Goal: Task Accomplishment & Management: Manage account settings

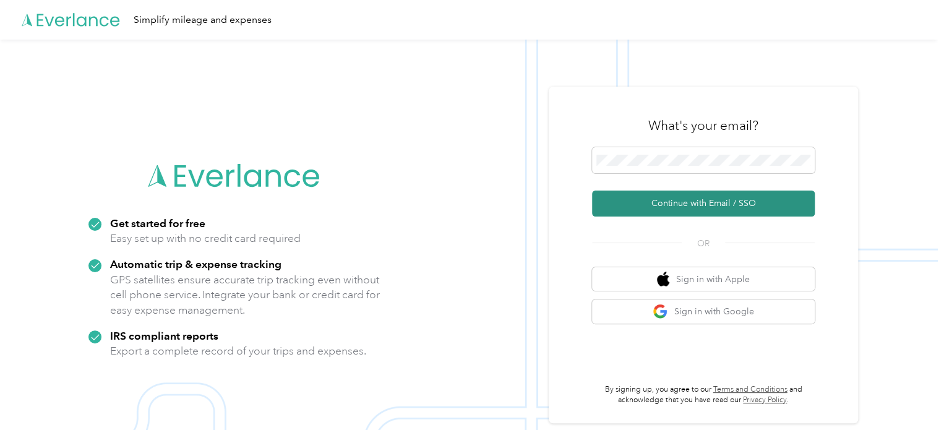
click at [709, 200] on button "Continue with Email / SSO" at bounding box center [703, 204] width 223 height 26
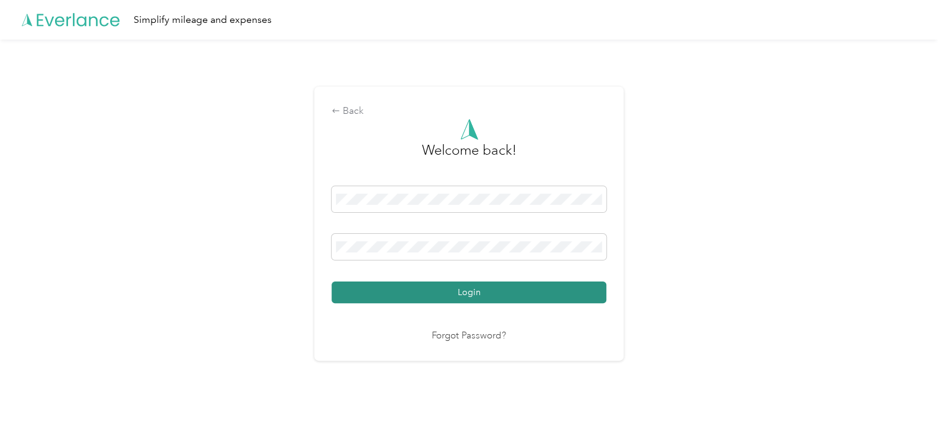
click at [438, 294] on button "Login" at bounding box center [469, 293] width 275 height 22
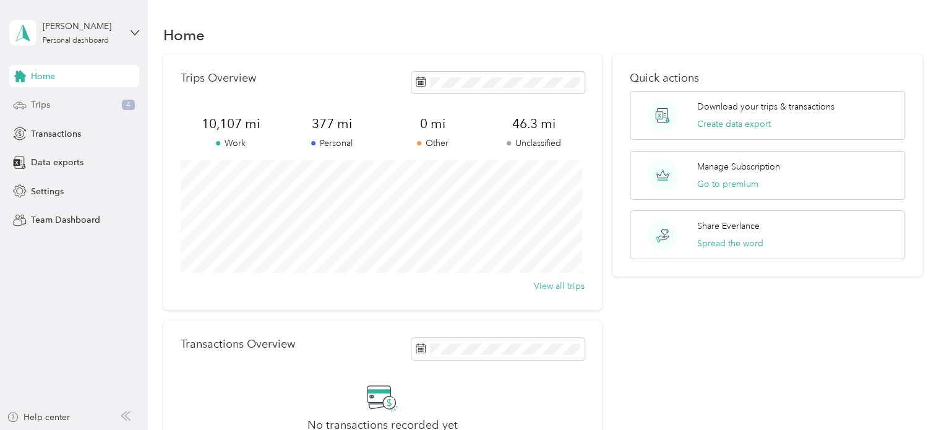
click at [79, 101] on div "Trips 4" at bounding box center [74, 105] width 130 height 22
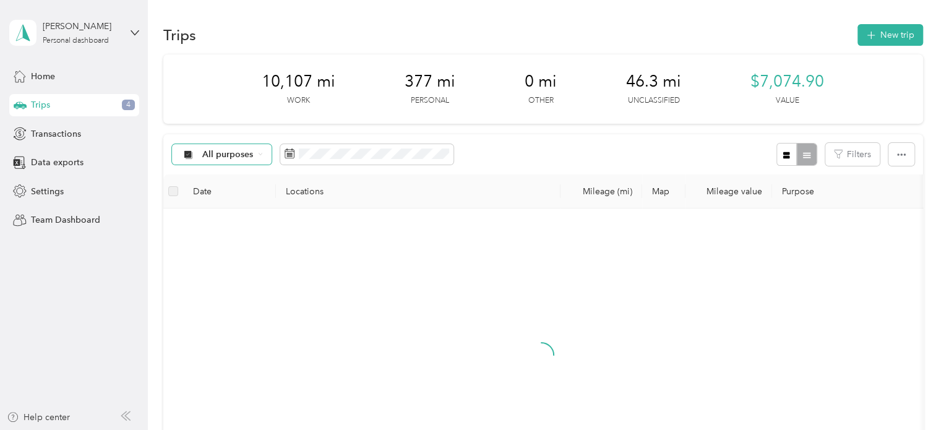
click at [243, 146] on div "All purposes" at bounding box center [222, 154] width 100 height 21
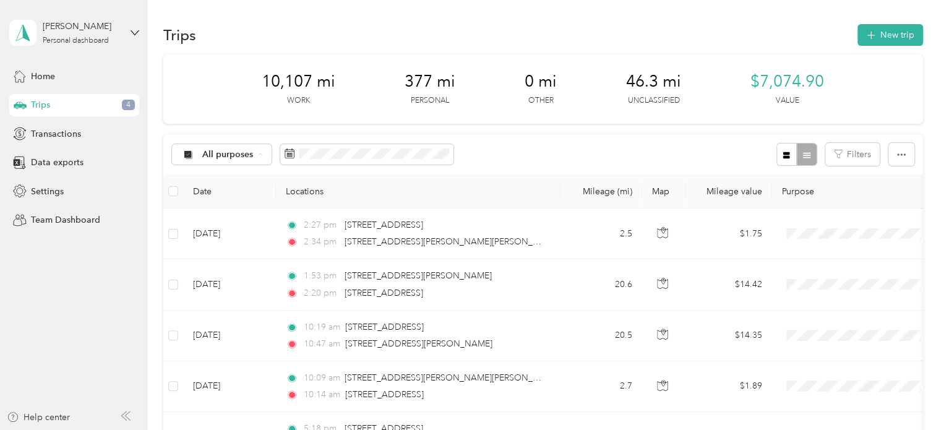
click at [203, 202] on li "Unclassified" at bounding box center [221, 199] width 99 height 22
click at [902, 153] on icon "button" at bounding box center [901, 154] width 9 height 9
click at [879, 183] on div "Select all" at bounding box center [885, 177] width 34 height 13
click at [894, 174] on span "Select all" at bounding box center [885, 178] width 34 height 11
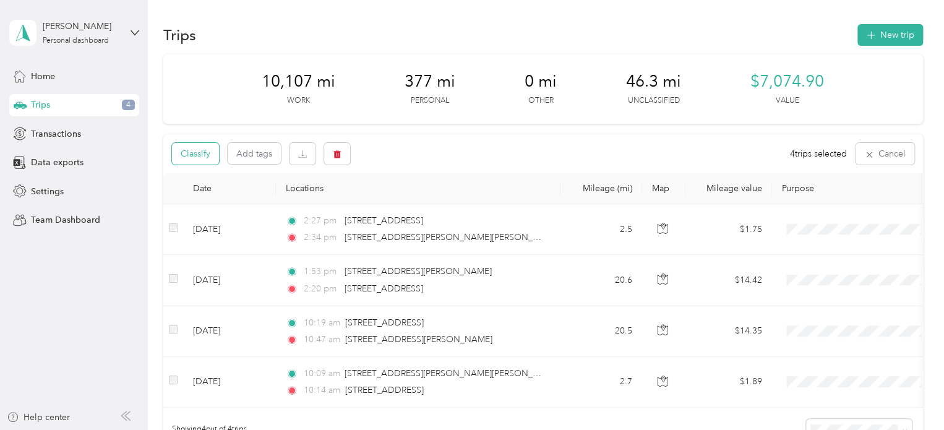
click at [208, 153] on button "Classify" at bounding box center [195, 154] width 47 height 22
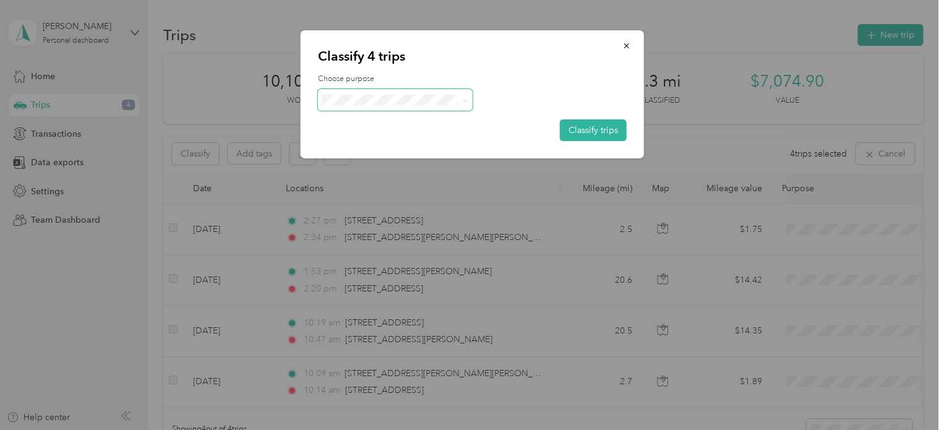
click at [467, 98] on icon at bounding box center [465, 101] width 6 height 6
drag, startPoint x: 377, startPoint y: 125, endPoint x: 495, endPoint y: 131, distance: 118.3
click at [378, 125] on li "Work" at bounding box center [395, 122] width 155 height 22
click at [591, 123] on button "Classify trips" at bounding box center [593, 130] width 67 height 22
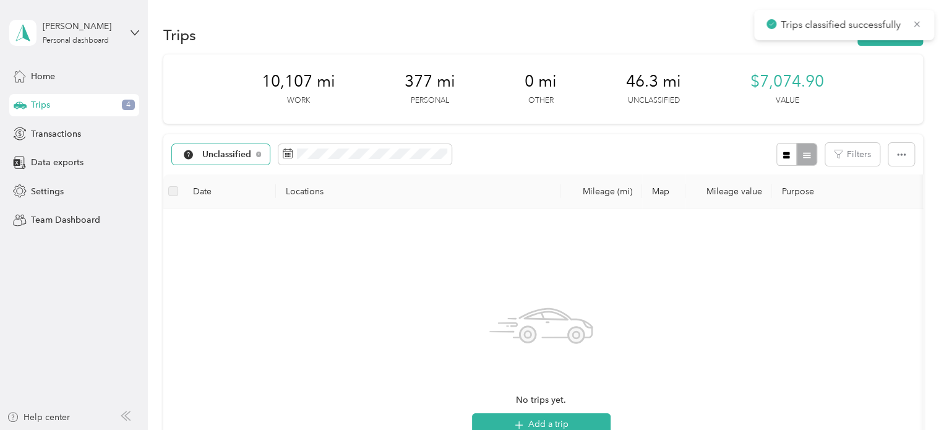
click at [254, 152] on div "Unclassified" at bounding box center [221, 154] width 98 height 21
click at [235, 173] on span "All purposes" at bounding box center [234, 176] width 64 height 13
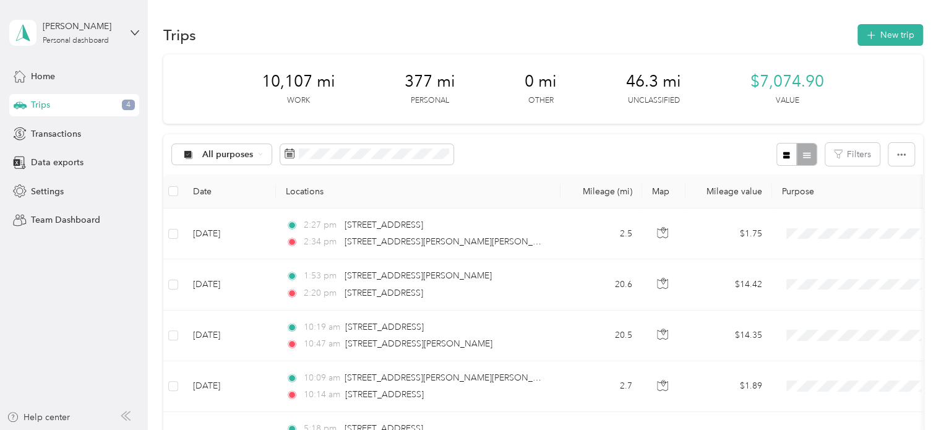
click at [581, 152] on div "All purposes Filters" at bounding box center [543, 154] width 760 height 40
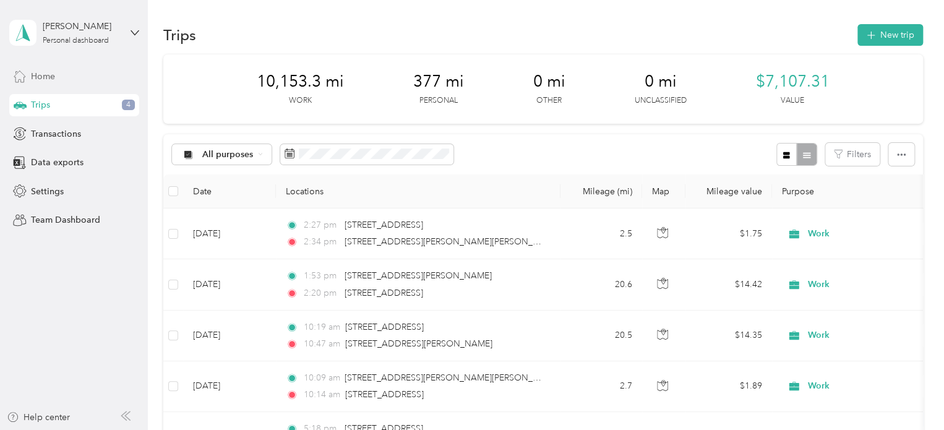
click at [38, 75] on span "Home" at bounding box center [43, 76] width 24 height 13
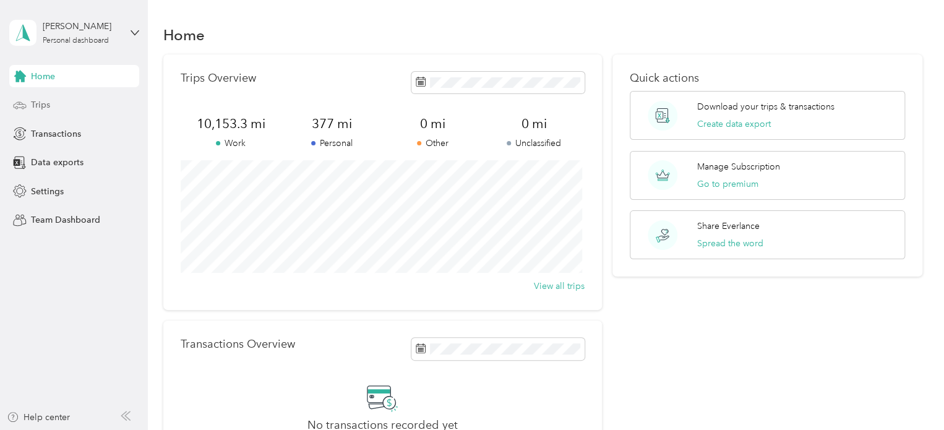
click at [69, 106] on div "Trips" at bounding box center [74, 105] width 130 height 22
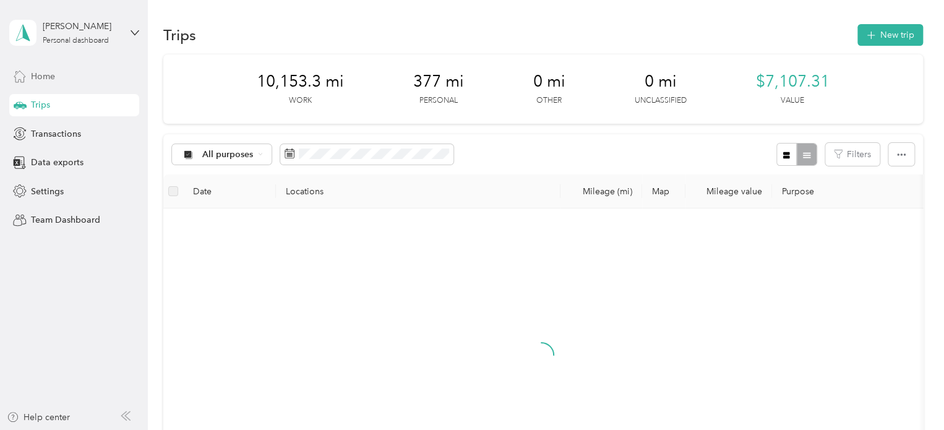
click at [77, 81] on div "Home" at bounding box center [74, 76] width 130 height 22
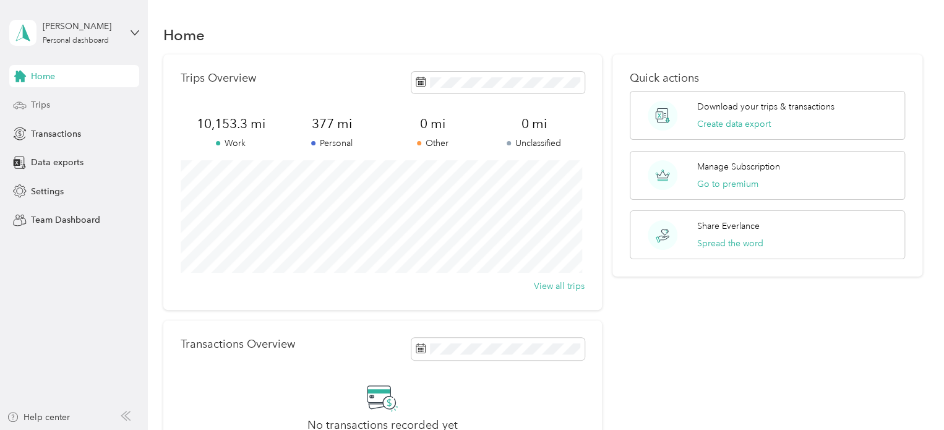
click at [51, 103] on div "Trips" at bounding box center [74, 105] width 130 height 22
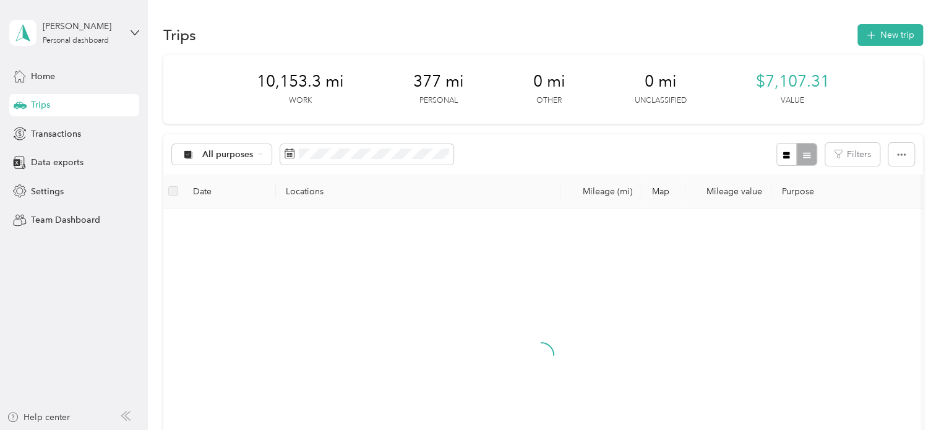
click at [792, 78] on span "$7,107.31" at bounding box center [793, 82] width 74 height 20
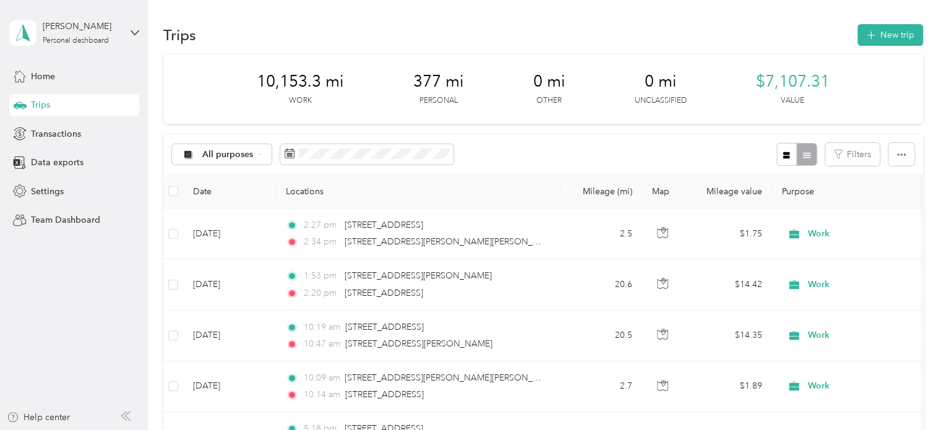
click at [794, 106] on div "10,153.3 mi Work 377 mi Personal 0 mi Other 0 mi Unclassified $7,107.31 Value" at bounding box center [543, 88] width 760 height 69
click at [64, 170] on div "Data exports" at bounding box center [74, 163] width 130 height 22
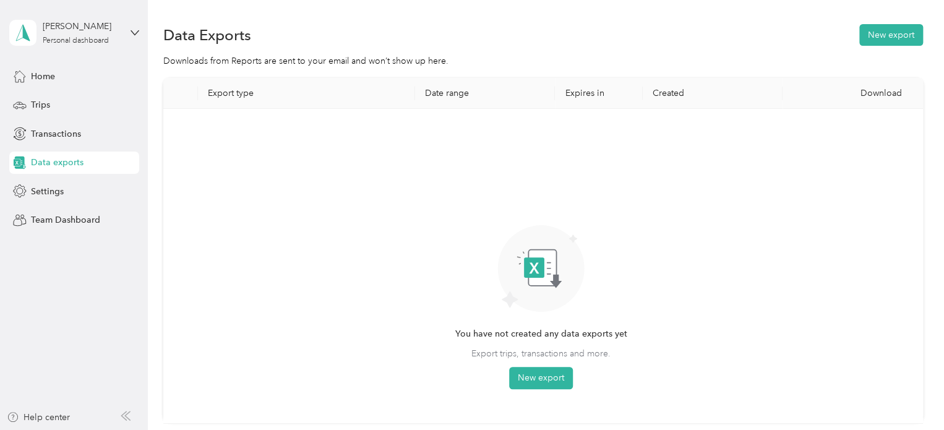
click at [54, 194] on span "Settings" at bounding box center [47, 191] width 33 height 13
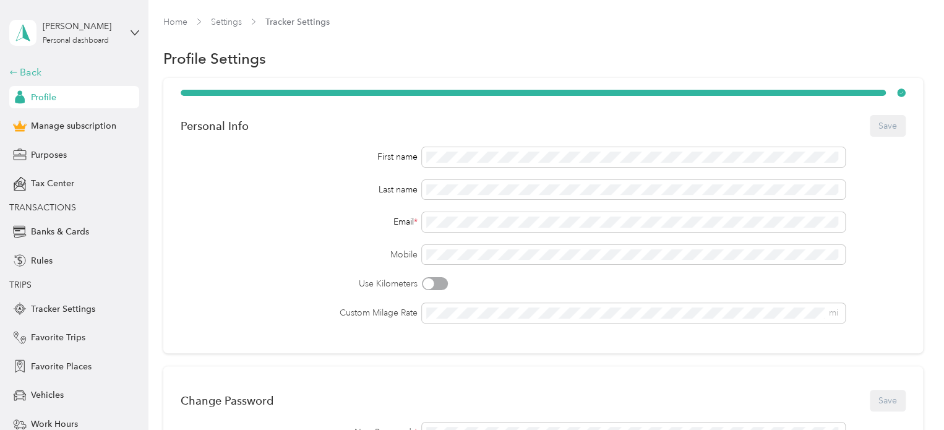
click at [38, 74] on div "Back" at bounding box center [71, 72] width 124 height 15
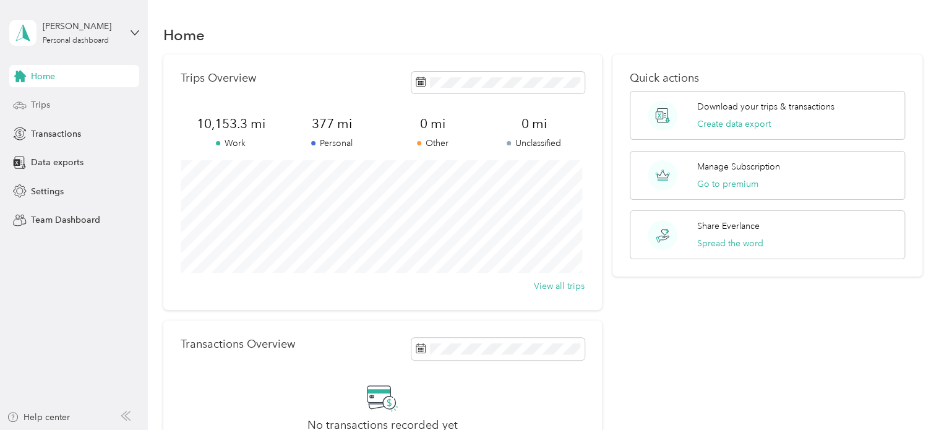
click at [53, 106] on div "Trips" at bounding box center [74, 105] width 130 height 22
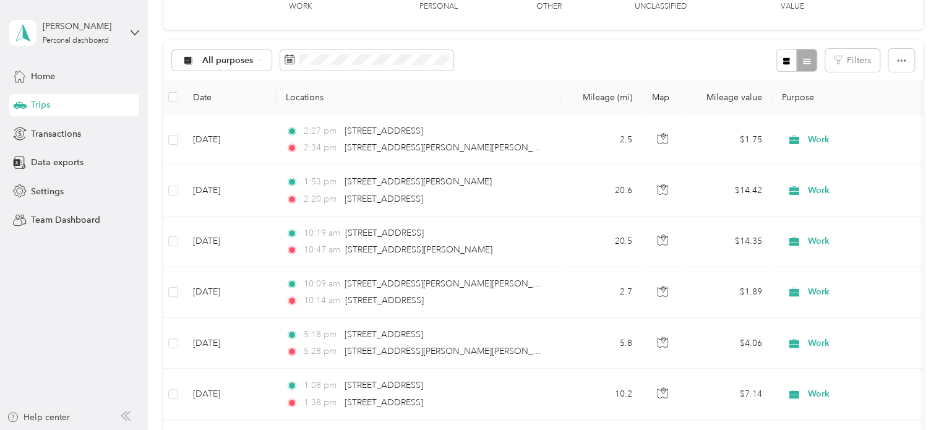
scroll to position [124, 0]
